Goal: Find specific page/section: Find specific page/section

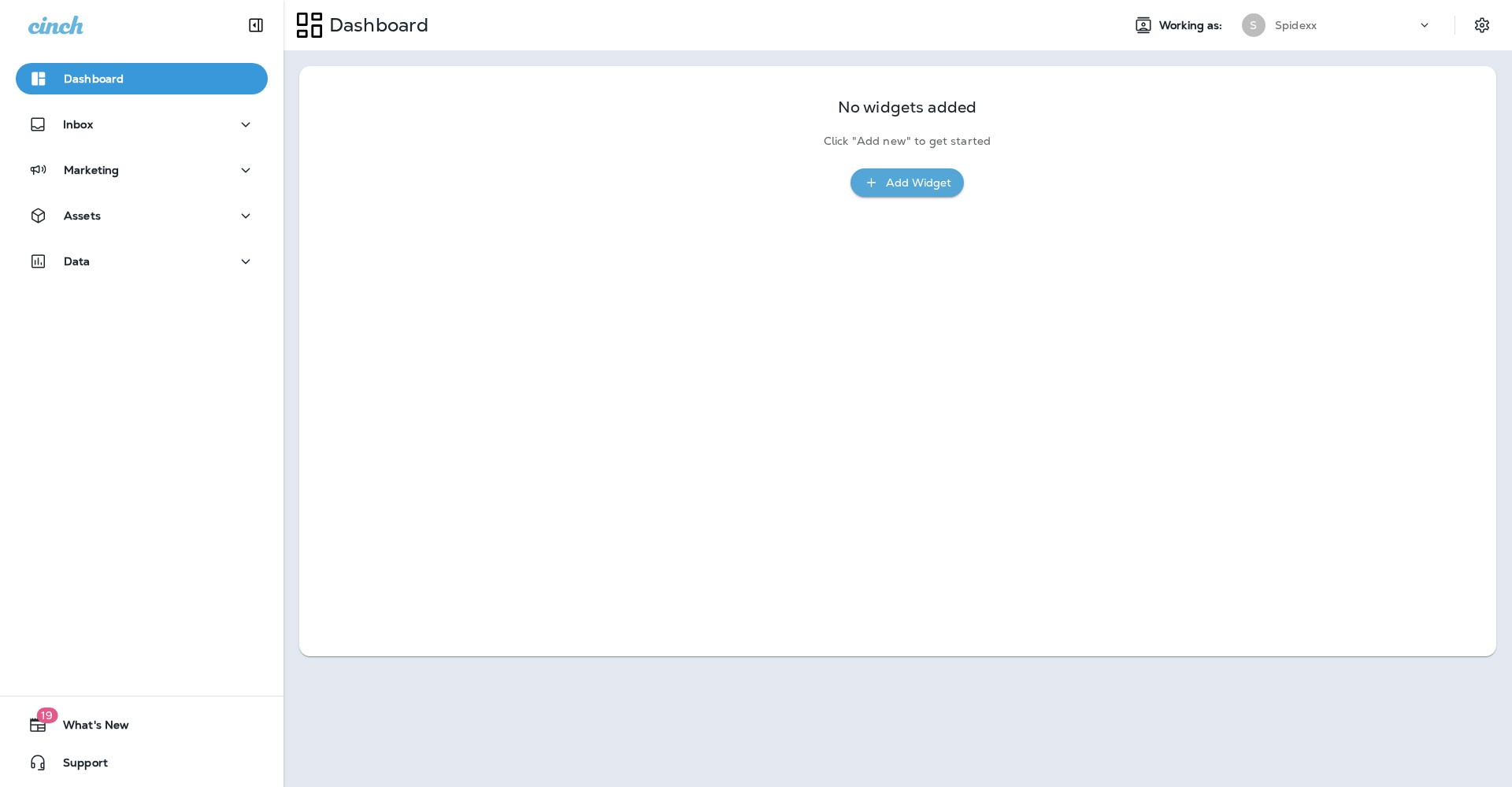
click at [224, 231] on div "Assets" at bounding box center [142, 219] width 284 height 40
click at [224, 229] on button "Assets" at bounding box center [142, 215] width 252 height 31
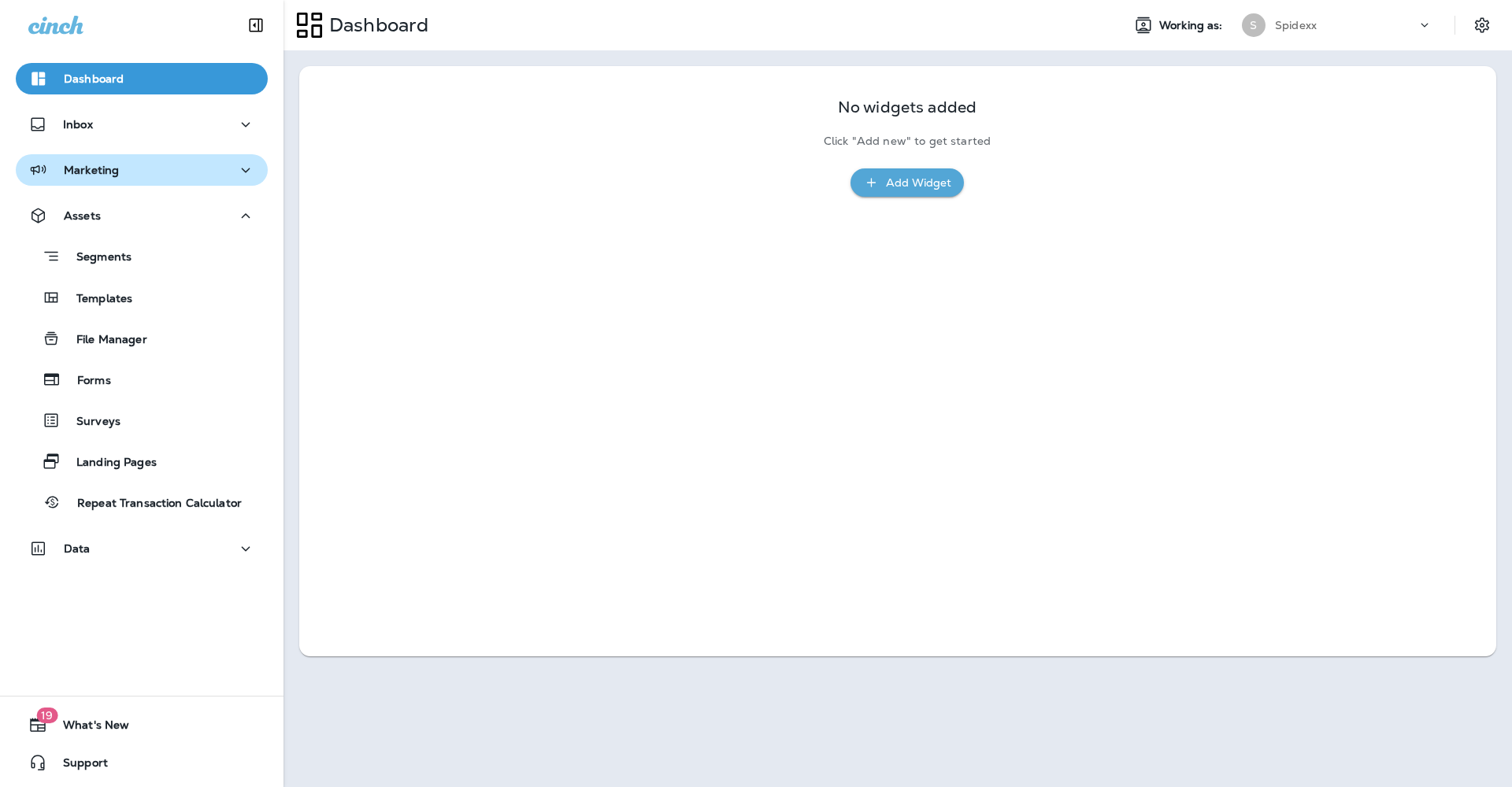
click at [209, 169] on div "Marketing" at bounding box center [142, 170] width 227 height 19
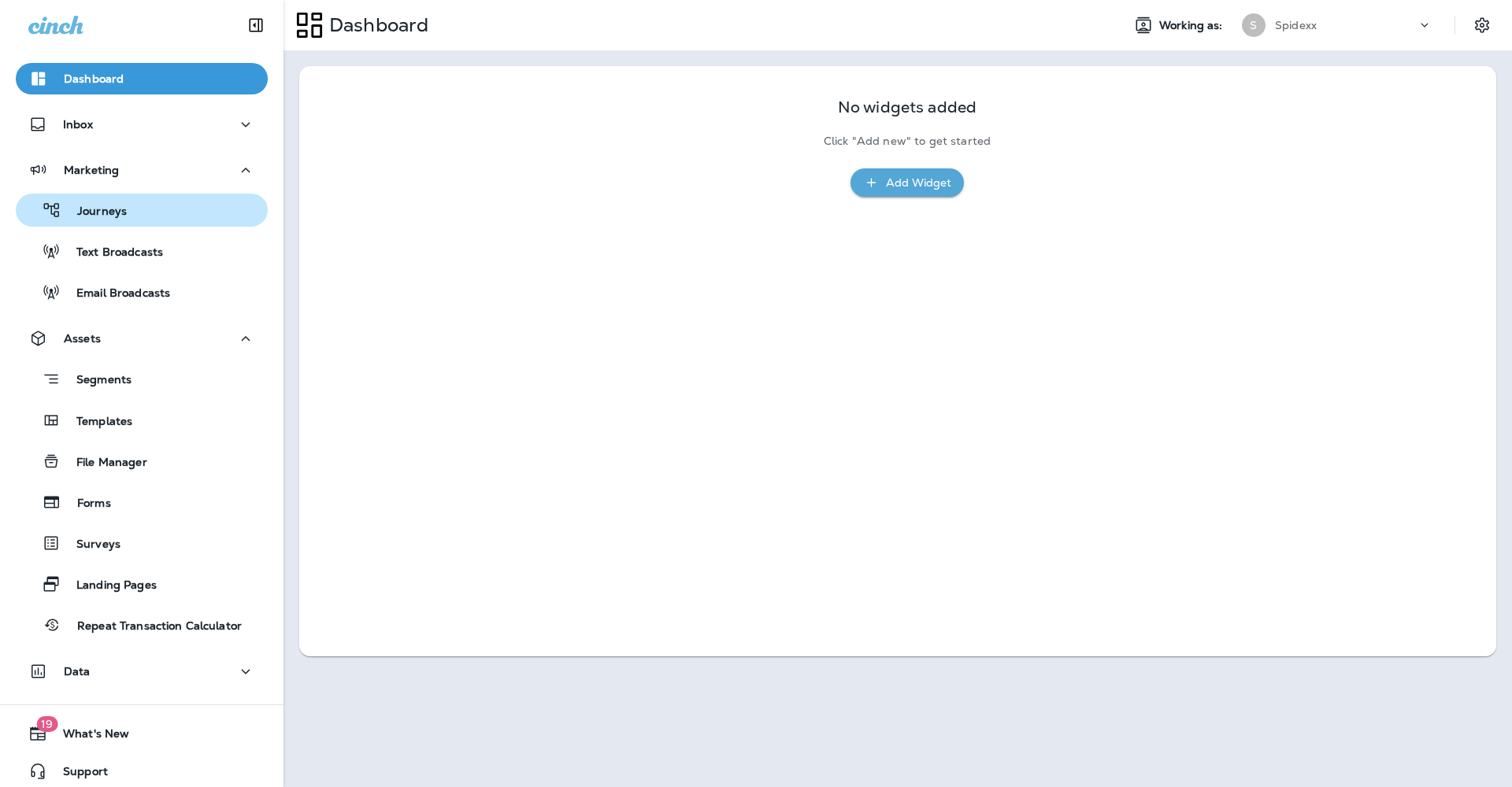
click at [208, 218] on div "Journeys" at bounding box center [142, 210] width 240 height 24
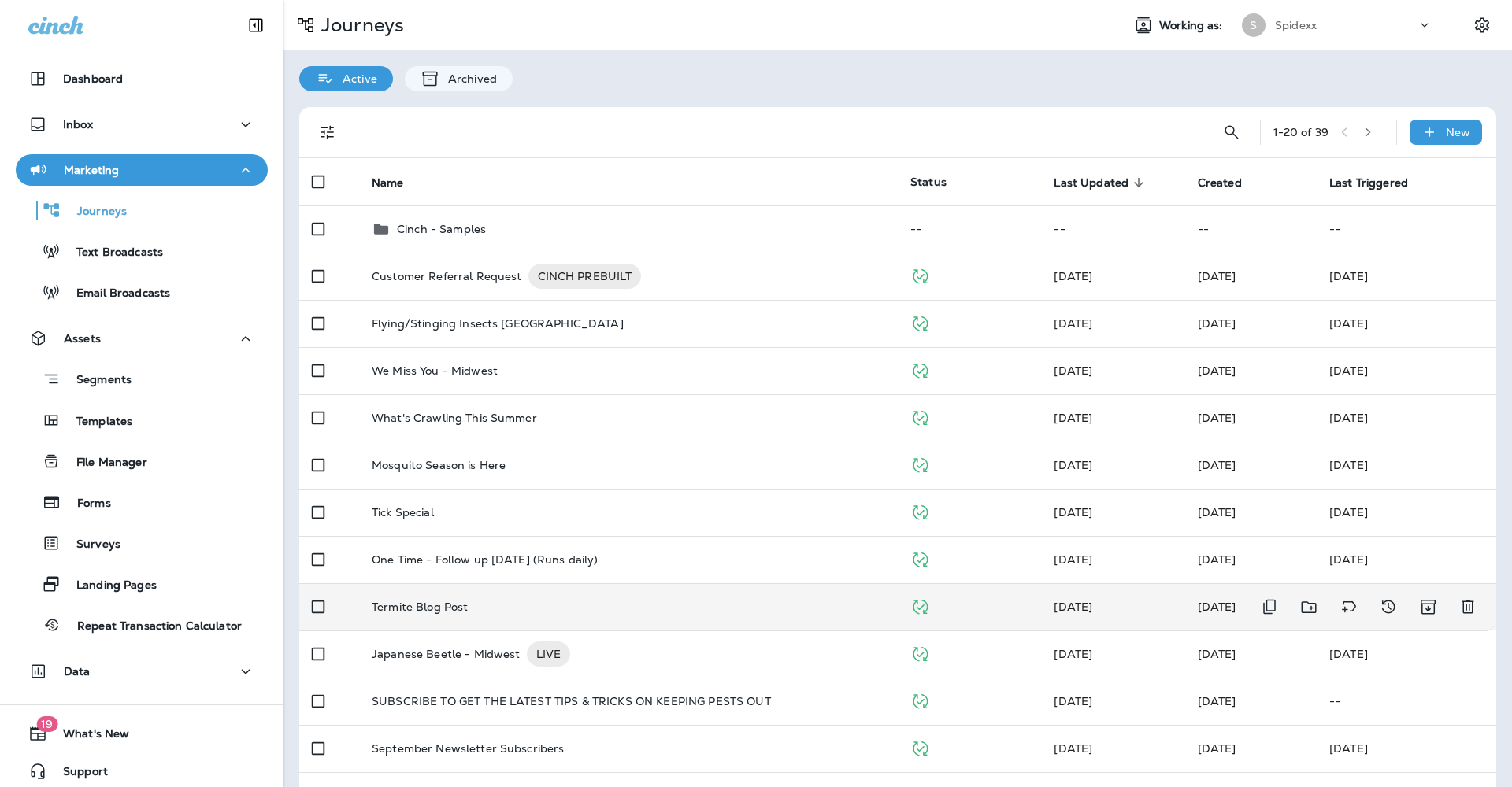
click at [794, 601] on div "Termite Blog Post" at bounding box center [628, 606] width 513 height 13
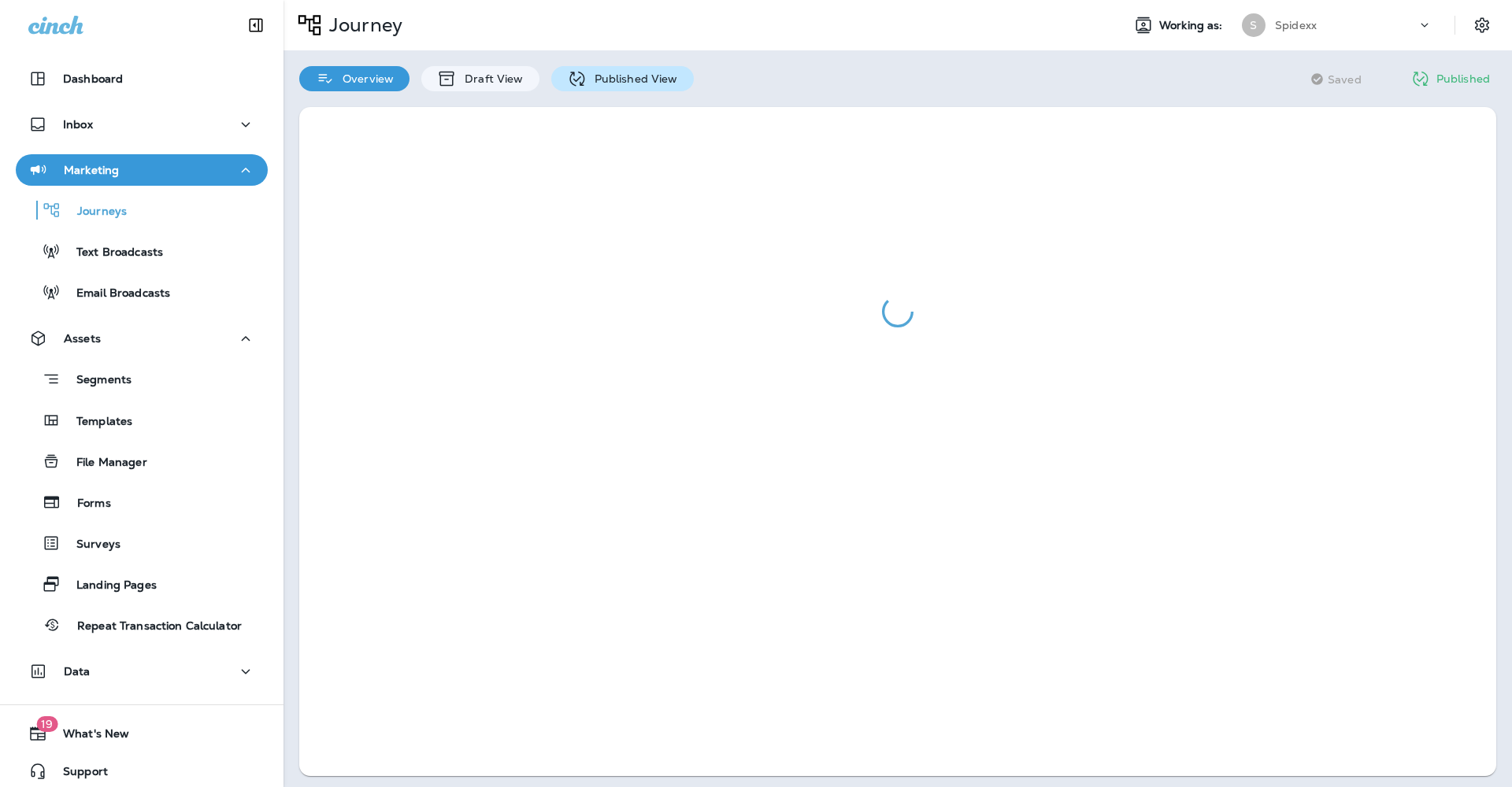
click at [619, 88] on div "Published View" at bounding box center [622, 78] width 143 height 25
